Goal: Transaction & Acquisition: Download file/media

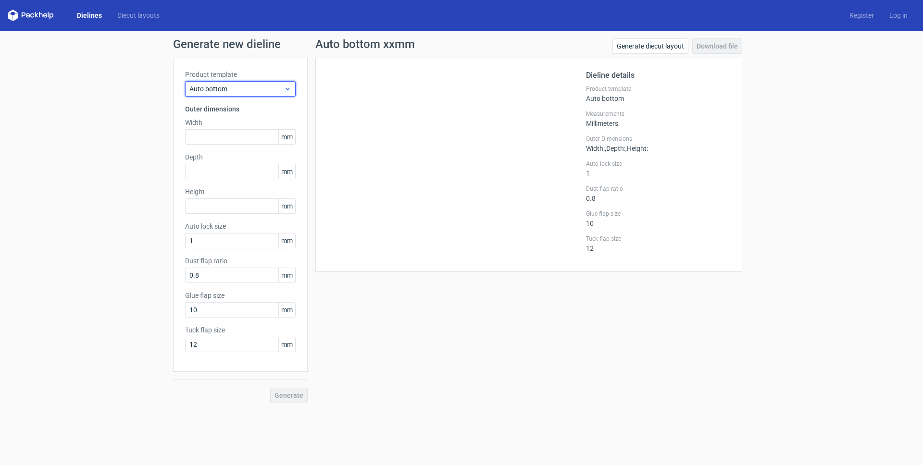
click at [234, 89] on span "Auto bottom" at bounding box center [236, 89] width 95 height 10
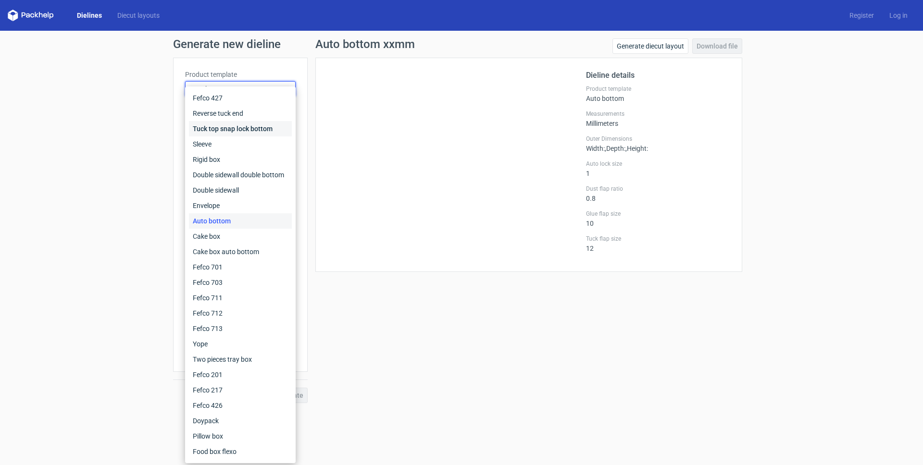
click at [228, 130] on div "Tuck top snap lock bottom" at bounding box center [240, 128] width 103 height 15
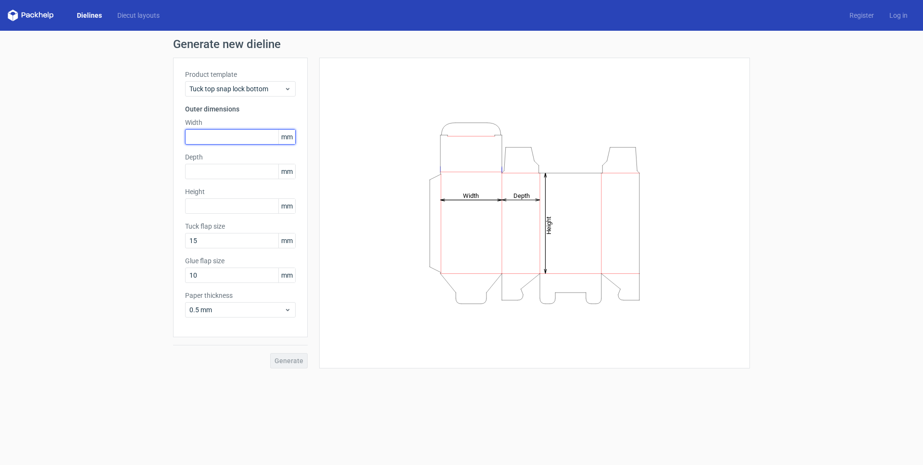
click at [223, 135] on input "text" at bounding box center [240, 136] width 111 height 15
type input "126"
type input "1"
type input "42"
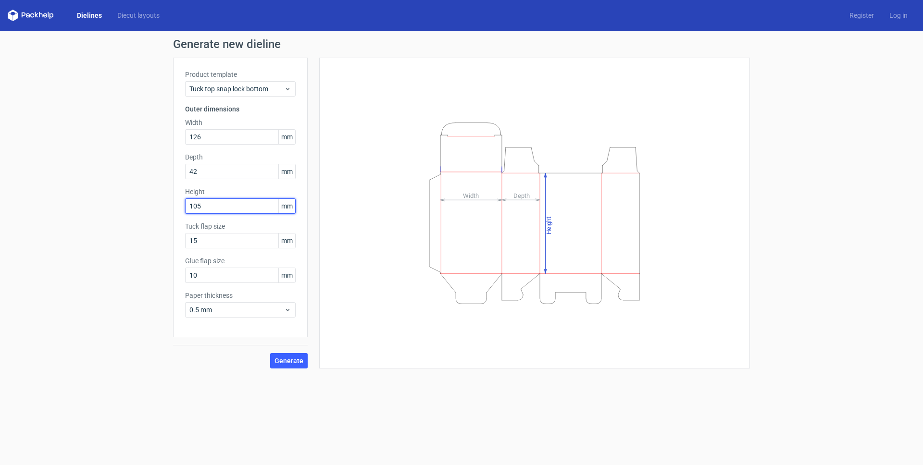
type input "105"
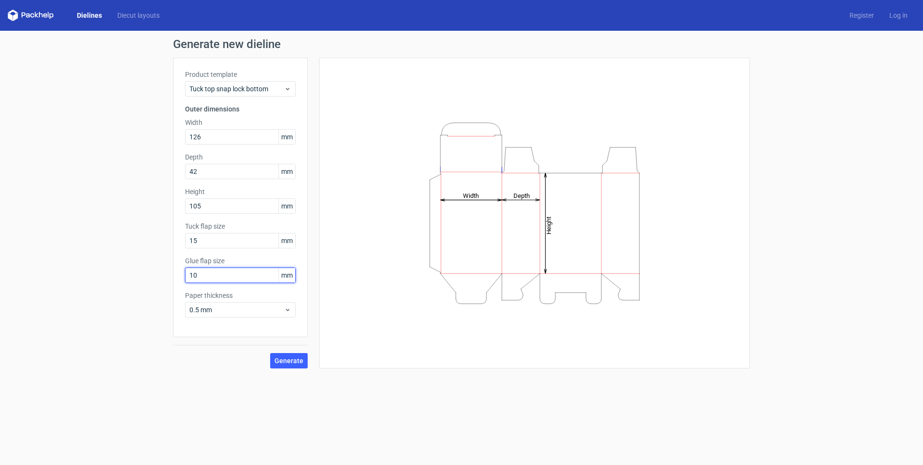
drag, startPoint x: 214, startPoint y: 276, endPoint x: 162, endPoint y: 270, distance: 52.4
click at [162, 270] on div "Generate new dieline Product template Tuck top snap lock bottom Outer dimension…" at bounding box center [461, 204] width 923 height 346
type input "15"
drag, startPoint x: 239, startPoint y: 308, endPoint x: 233, endPoint y: 311, distance: 6.2
click at [239, 308] on span "0.5 mm" at bounding box center [236, 310] width 95 height 10
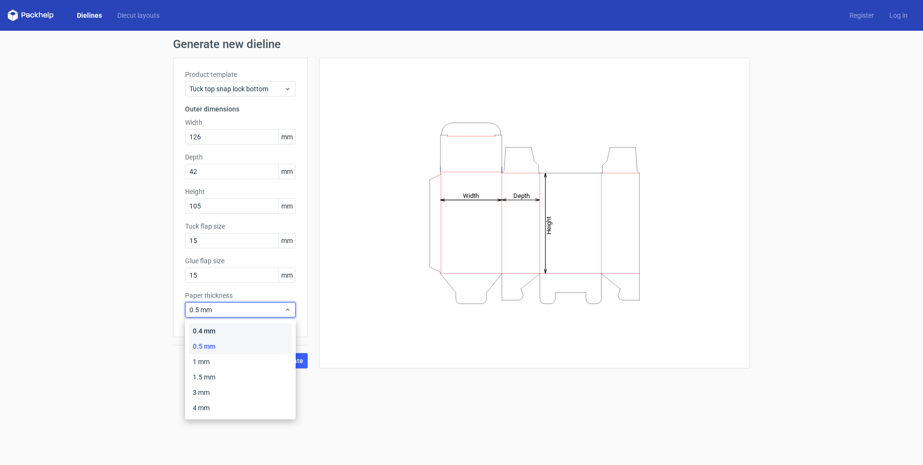
click at [222, 325] on div "0.4 mm" at bounding box center [240, 331] width 103 height 15
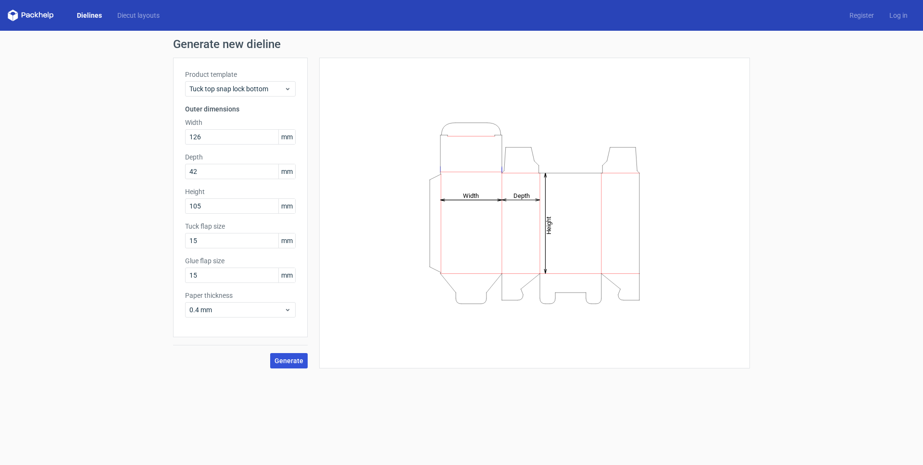
click at [291, 361] on span "Generate" at bounding box center [288, 361] width 29 height 7
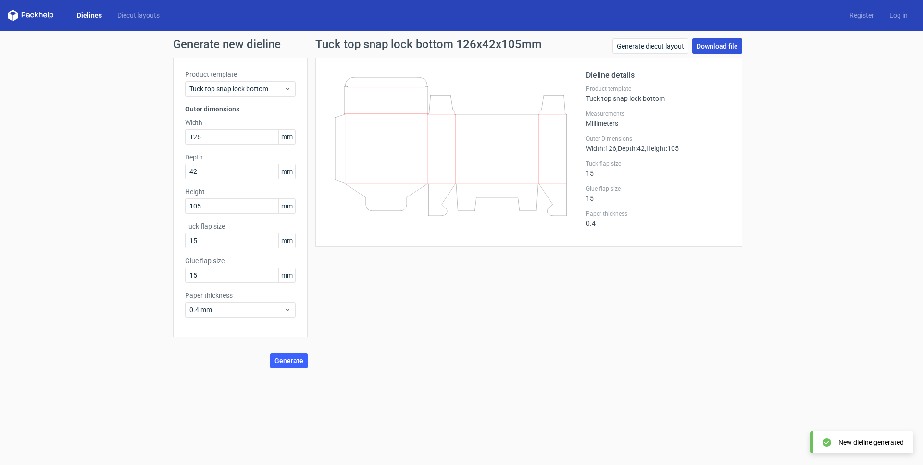
click at [725, 46] on link "Download file" at bounding box center [717, 45] width 50 height 15
